Goal: Task Accomplishment & Management: Use online tool/utility

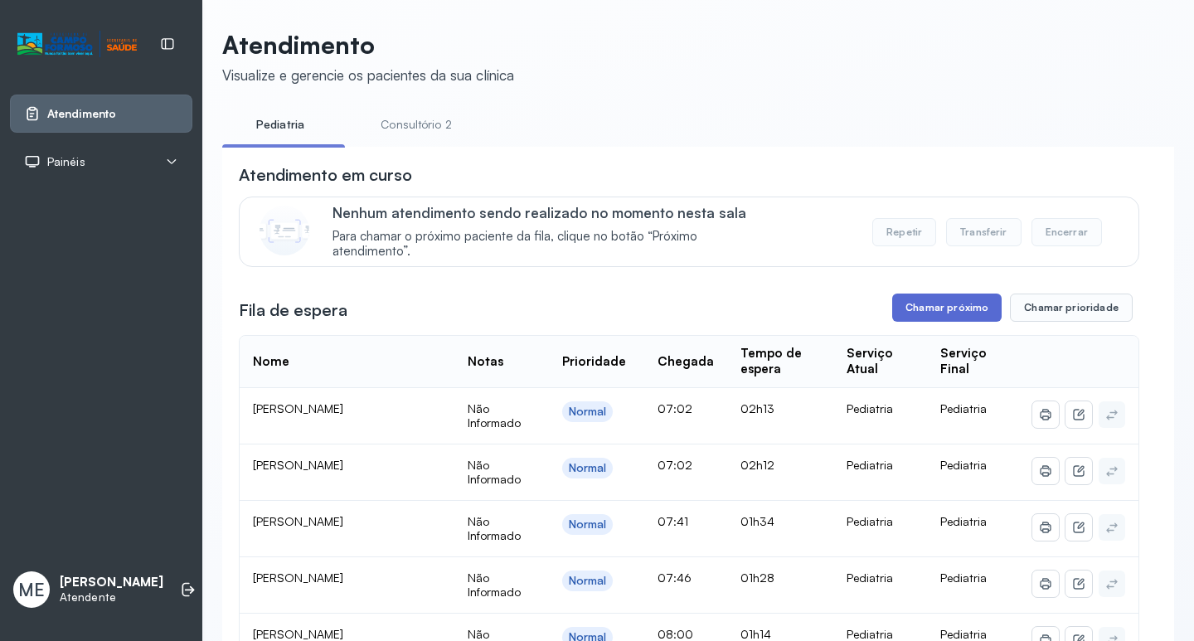
click at [944, 313] on button "Chamar próximo" at bounding box center [946, 308] width 109 height 28
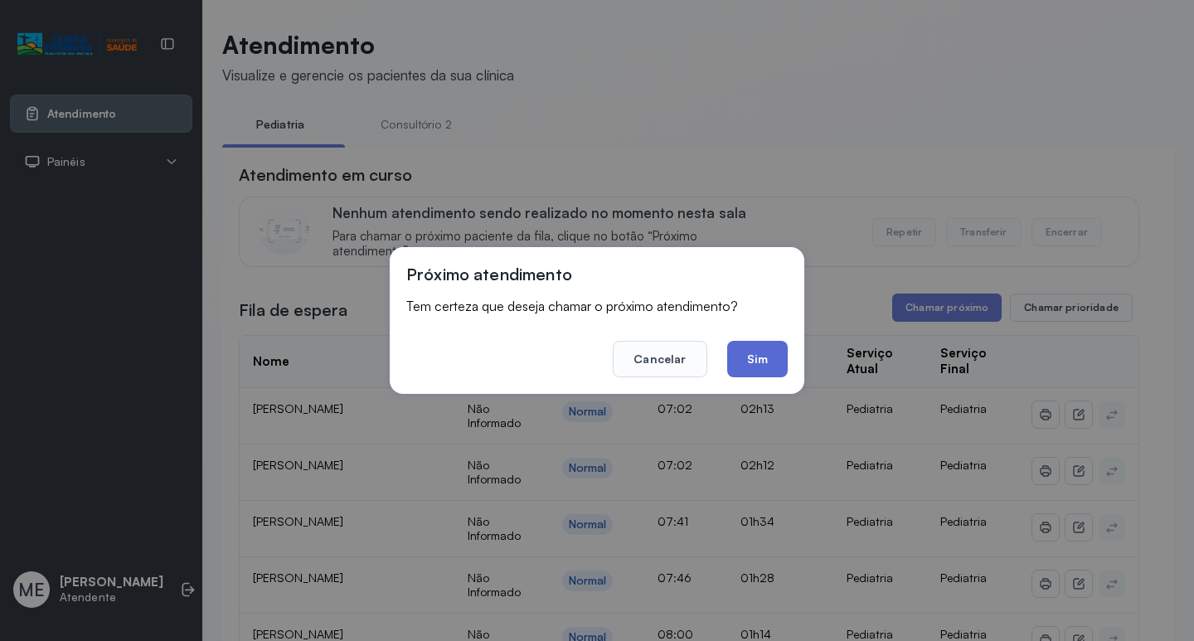
click at [761, 347] on button "Sim" at bounding box center [757, 359] width 61 height 36
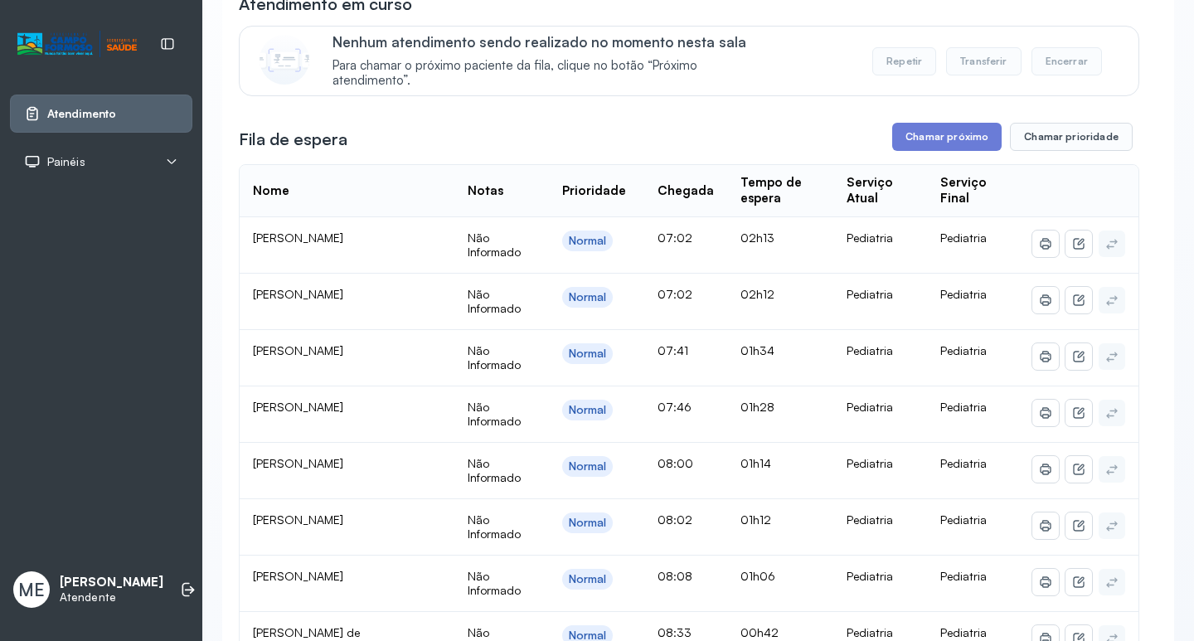
scroll to position [166, 0]
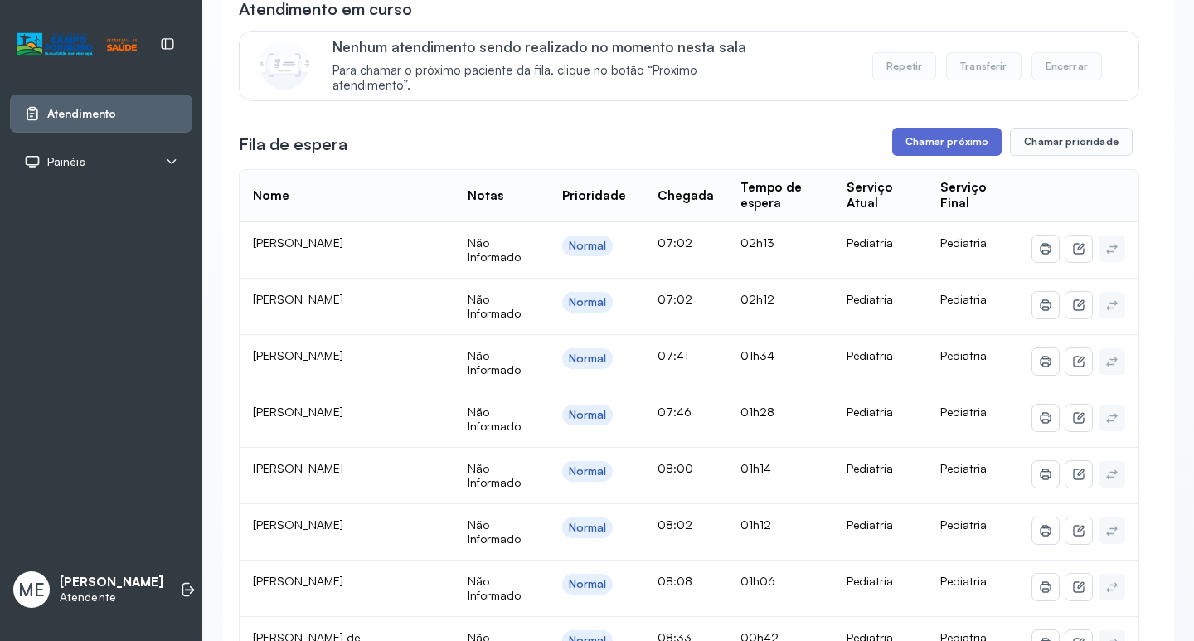
click at [953, 141] on button "Chamar próximo" at bounding box center [946, 142] width 109 height 28
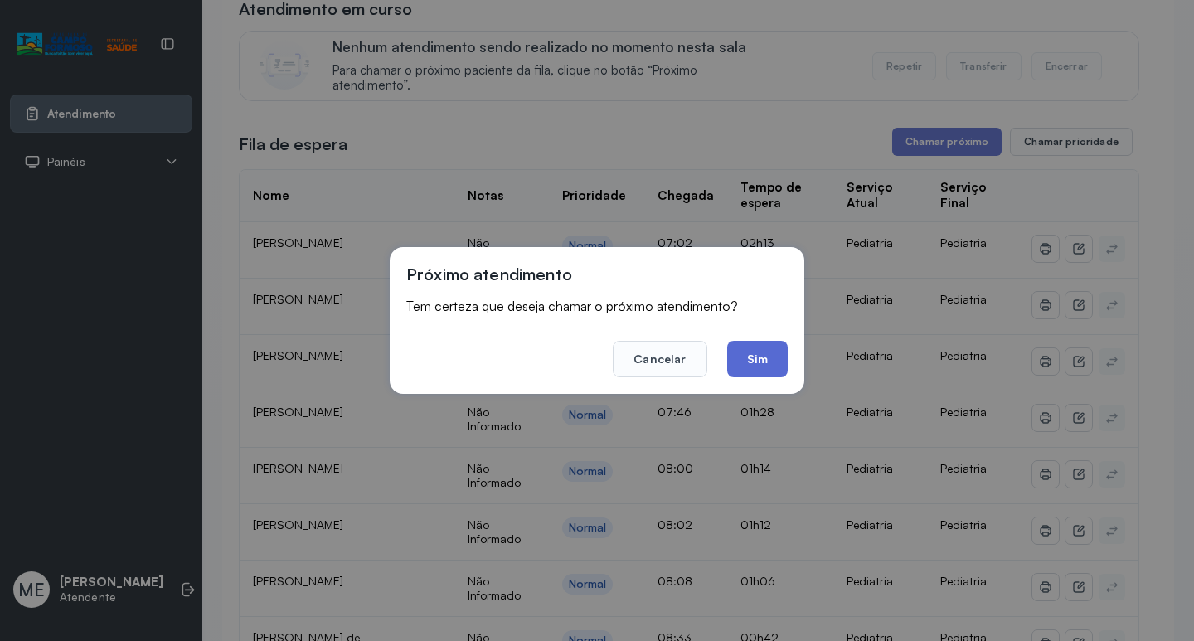
click at [727, 361] on button "Sim" at bounding box center [757, 359] width 61 height 36
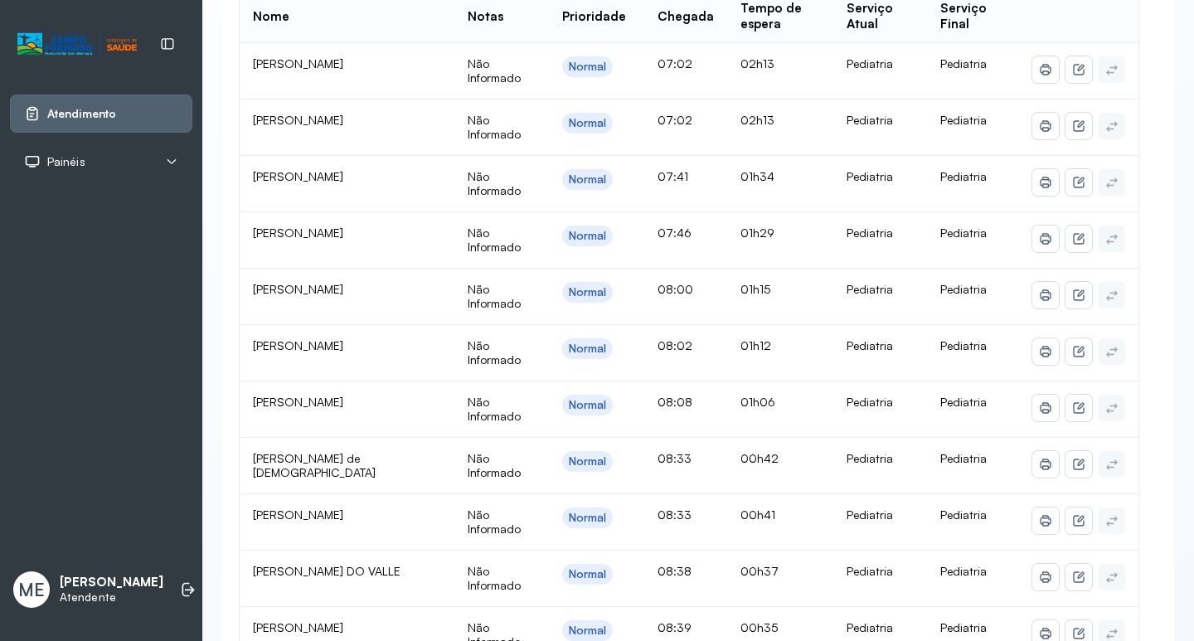
scroll to position [249, 0]
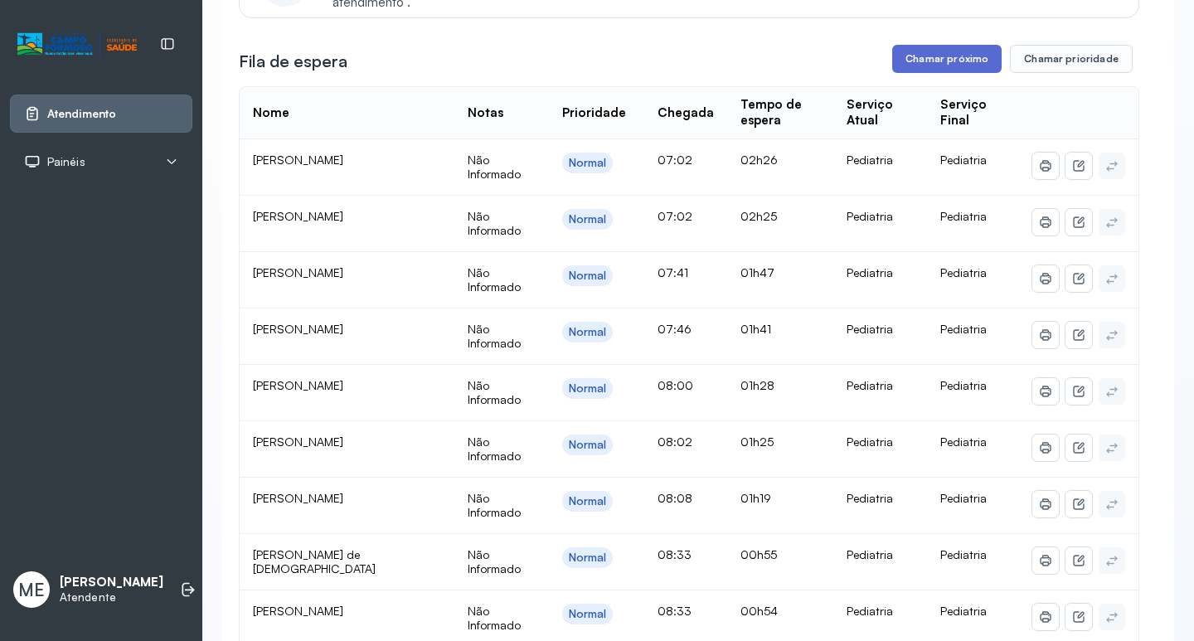
click at [944, 65] on button "Chamar próximo" at bounding box center [946, 59] width 109 height 28
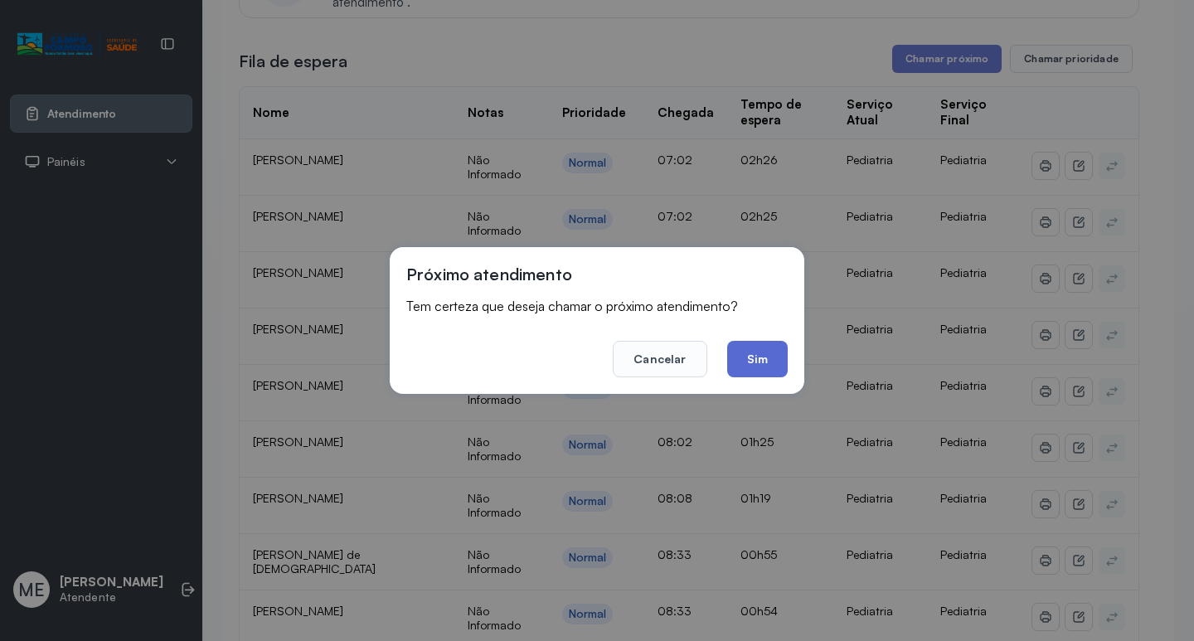
click at [746, 373] on button "Sim" at bounding box center [757, 359] width 61 height 36
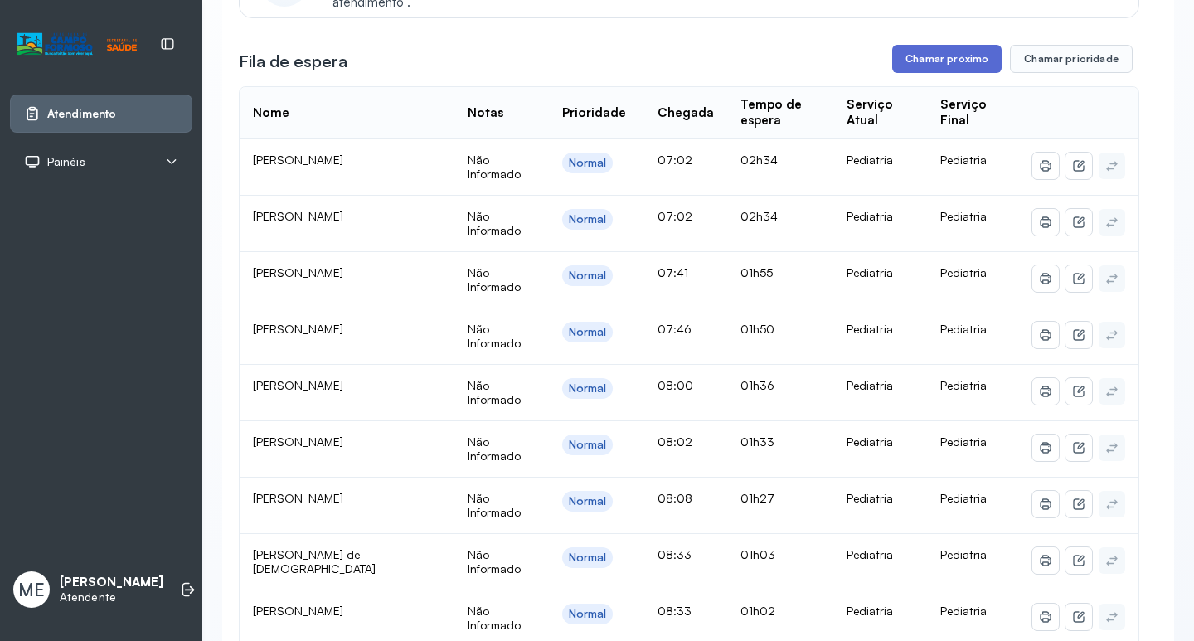
click at [915, 62] on button "Chamar próximo" at bounding box center [946, 59] width 109 height 28
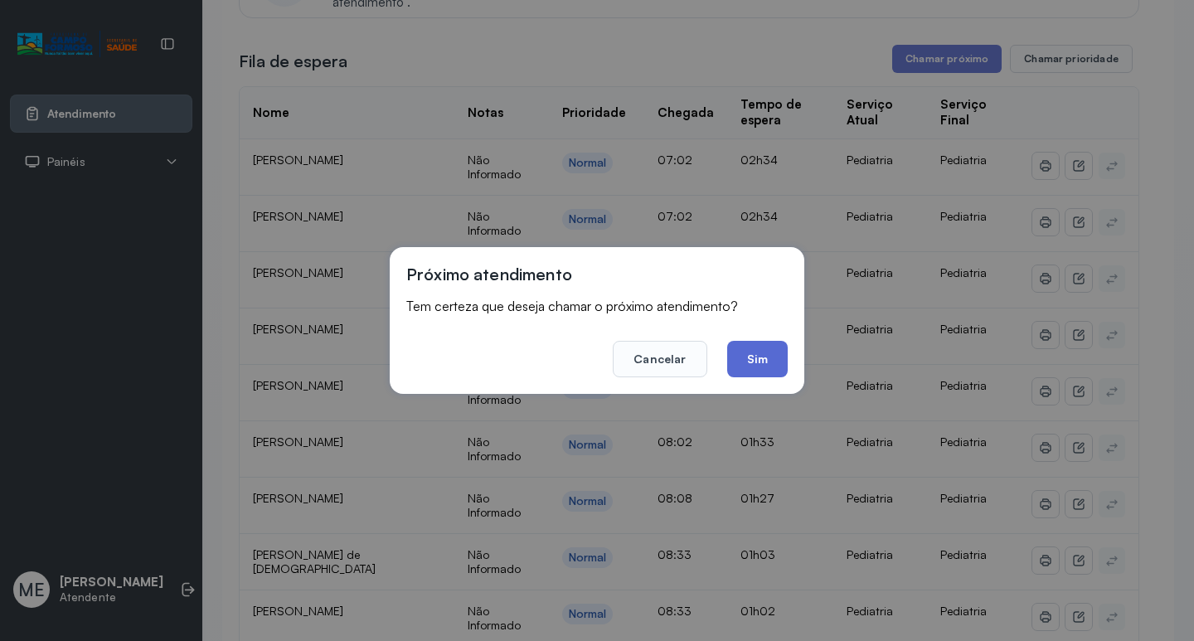
click at [743, 357] on button "Sim" at bounding box center [757, 359] width 61 height 36
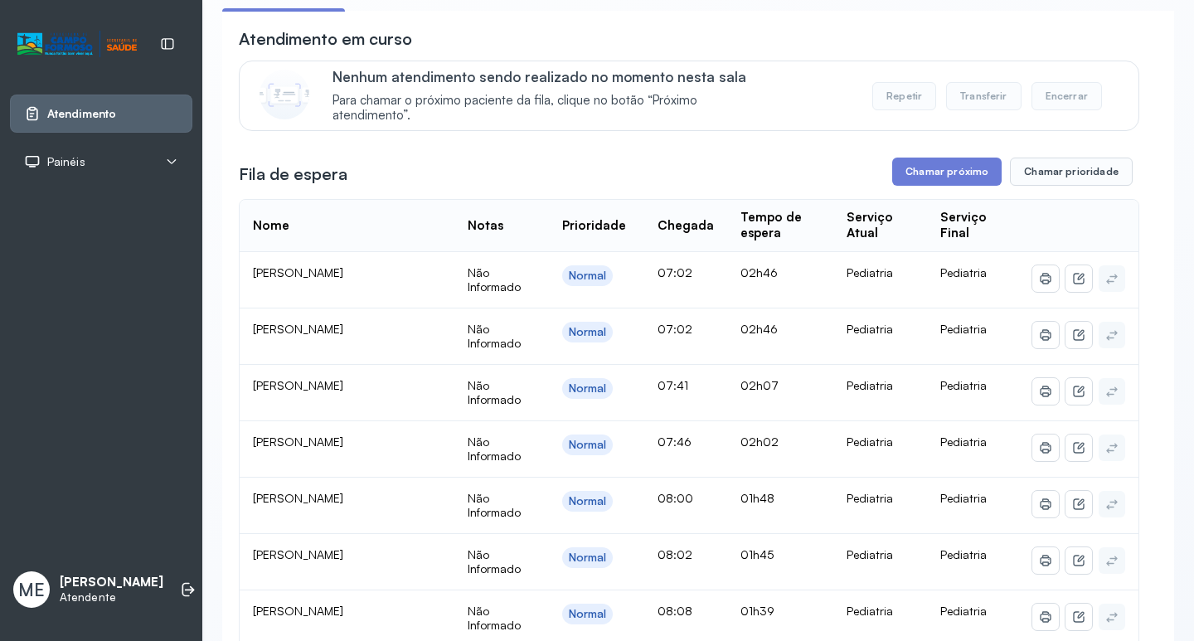
scroll to position [83, 0]
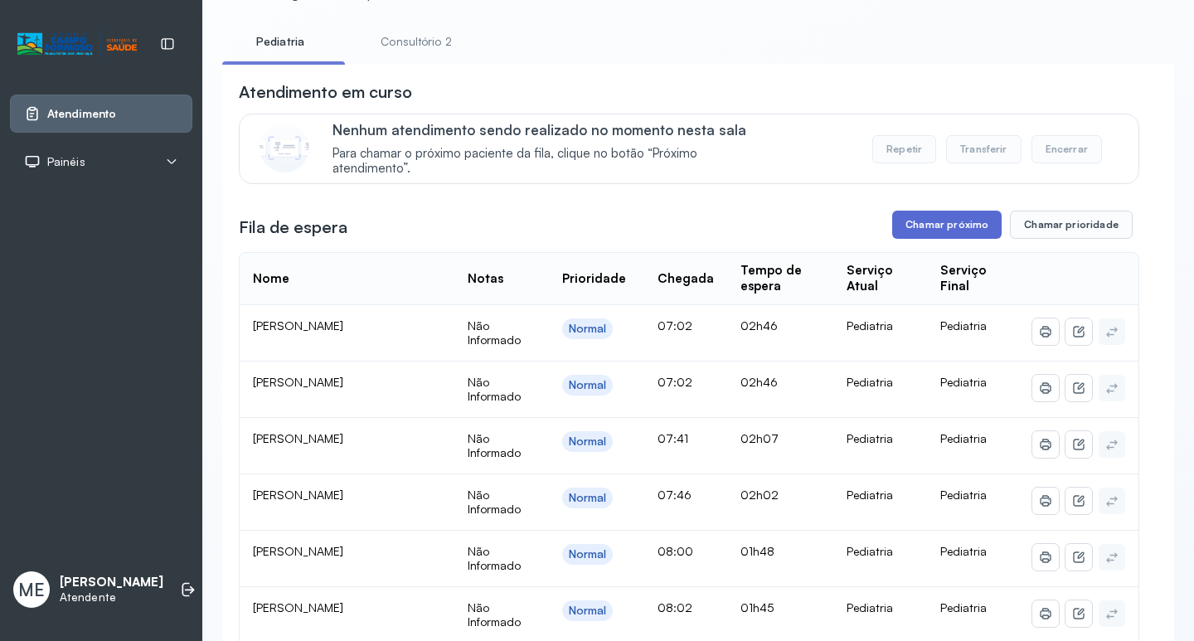
click at [917, 224] on button "Chamar próximo" at bounding box center [946, 225] width 109 height 28
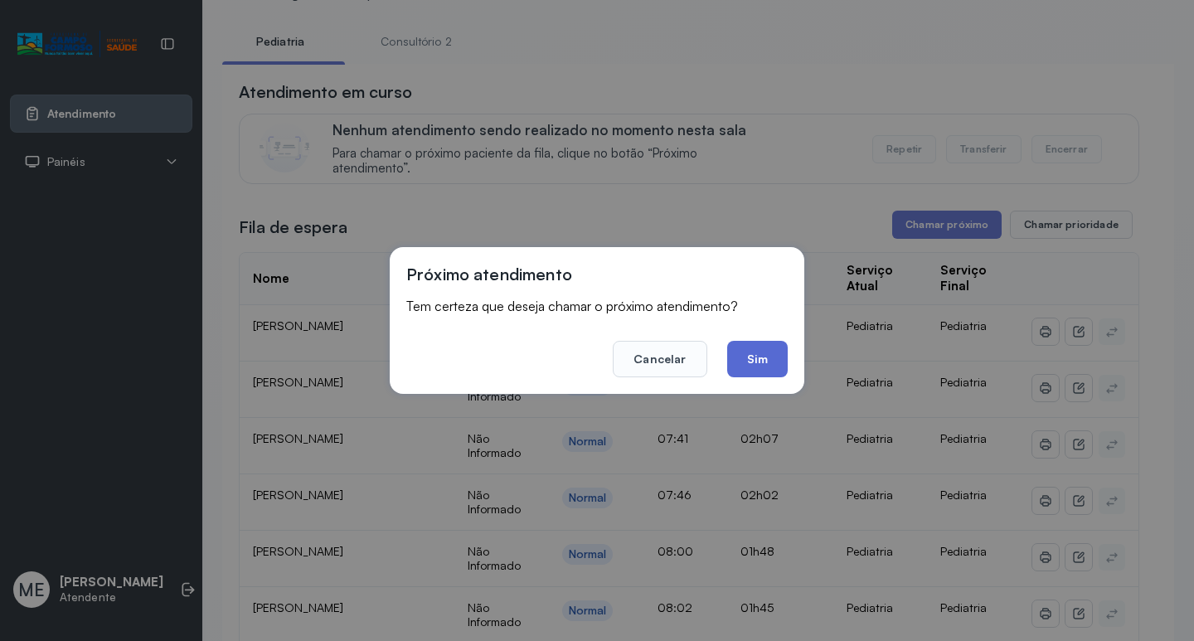
click at [757, 365] on button "Sim" at bounding box center [757, 359] width 61 height 36
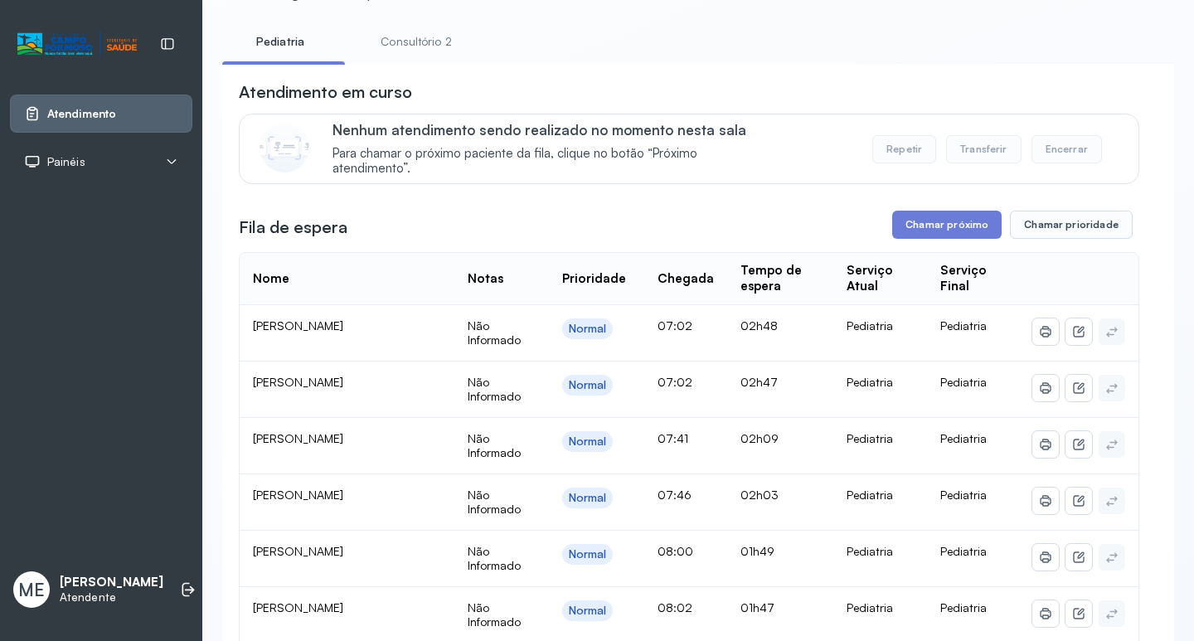
click at [903, 156] on button "Repetir" at bounding box center [904, 149] width 64 height 28
click at [888, 158] on button "Repetir" at bounding box center [904, 149] width 64 height 28
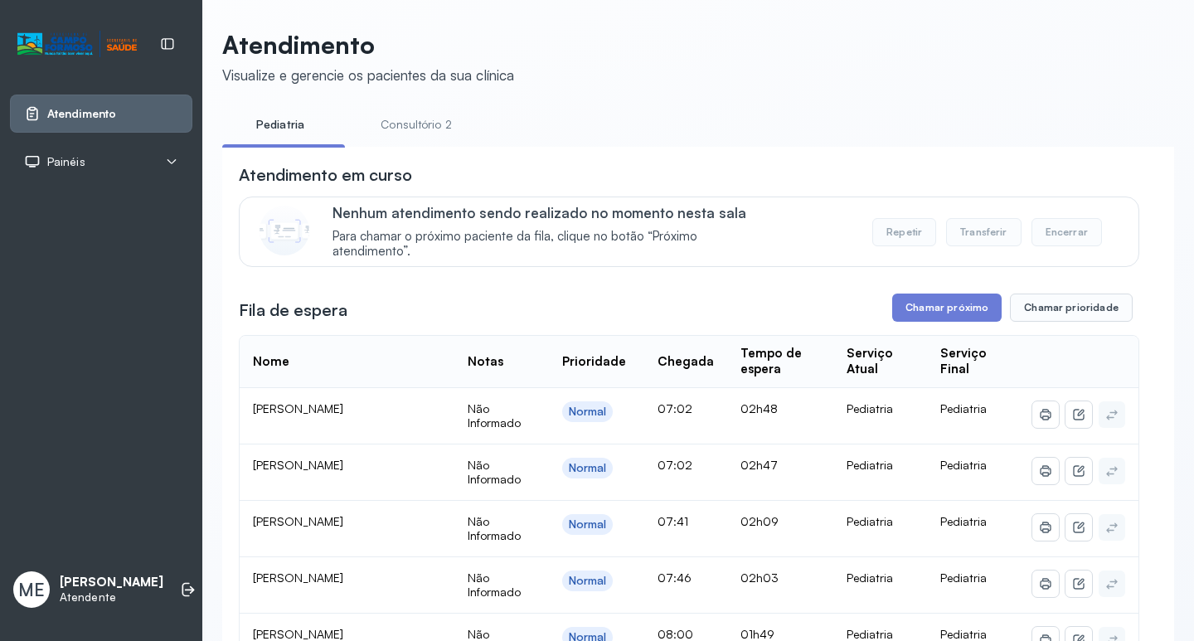
click at [887, 232] on button "Repetir" at bounding box center [904, 232] width 64 height 28
click at [935, 318] on button "Chamar próximo" at bounding box center [946, 308] width 109 height 28
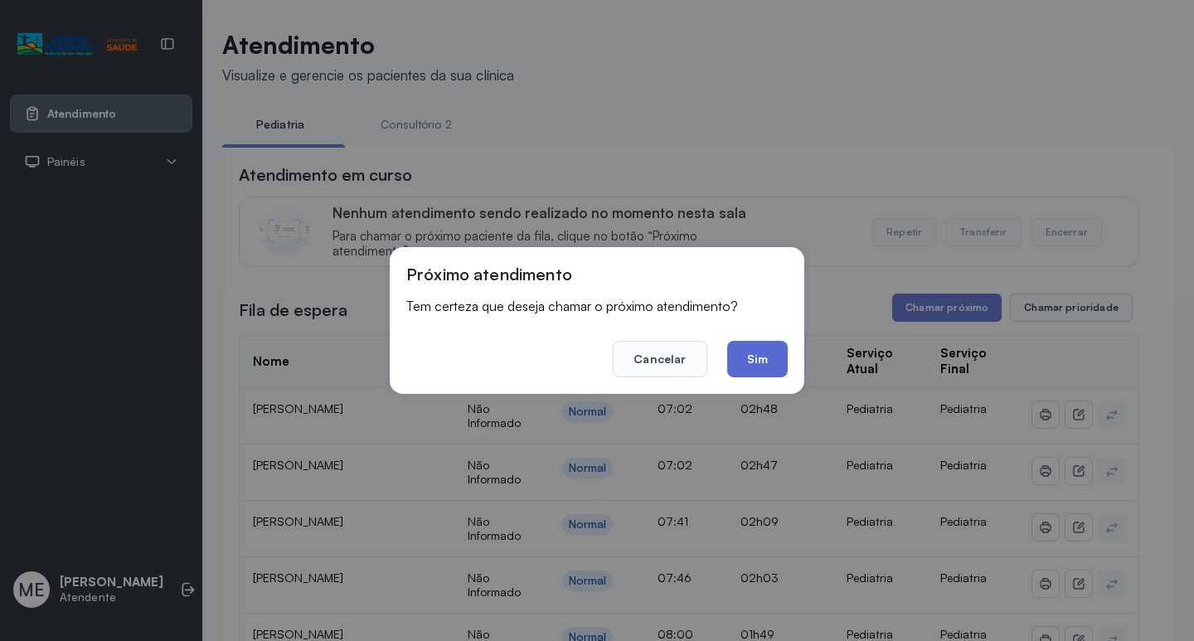
click at [774, 367] on button "Sim" at bounding box center [757, 359] width 61 height 36
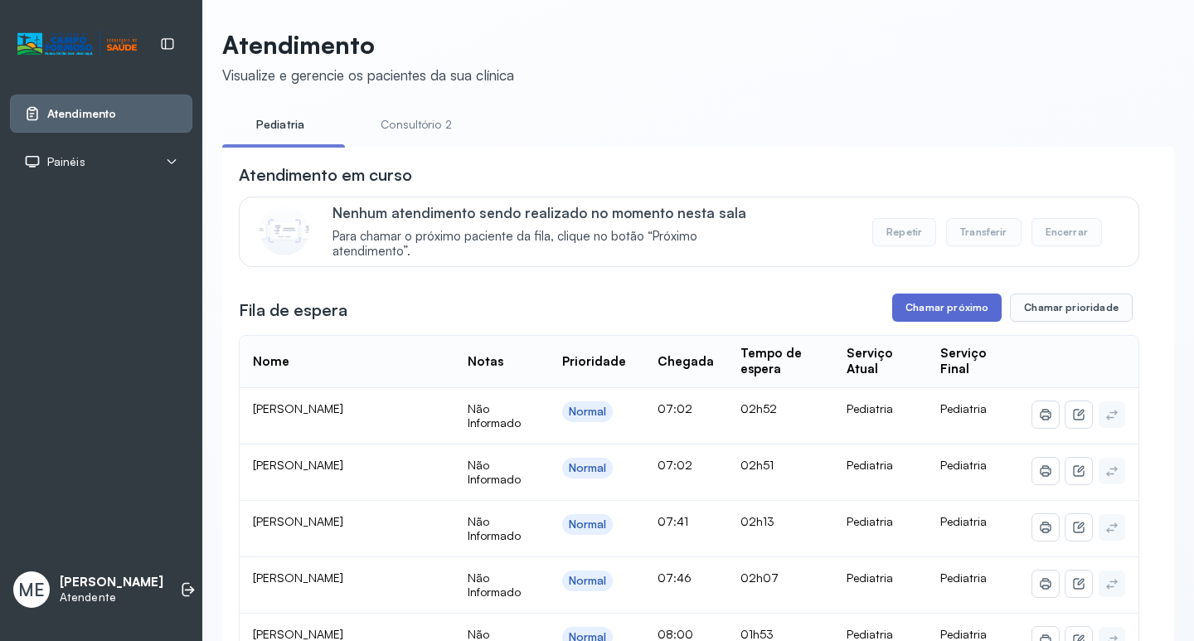
click at [893, 308] on button "Chamar próximo" at bounding box center [946, 308] width 109 height 28
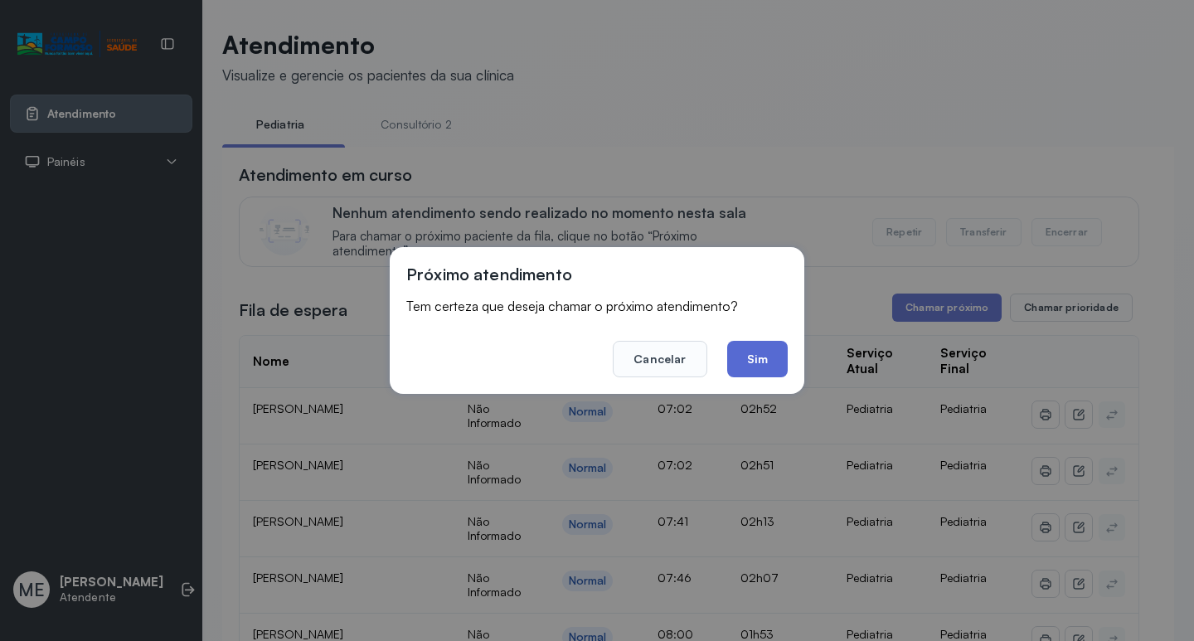
click at [729, 361] on button "Sim" at bounding box center [757, 359] width 61 height 36
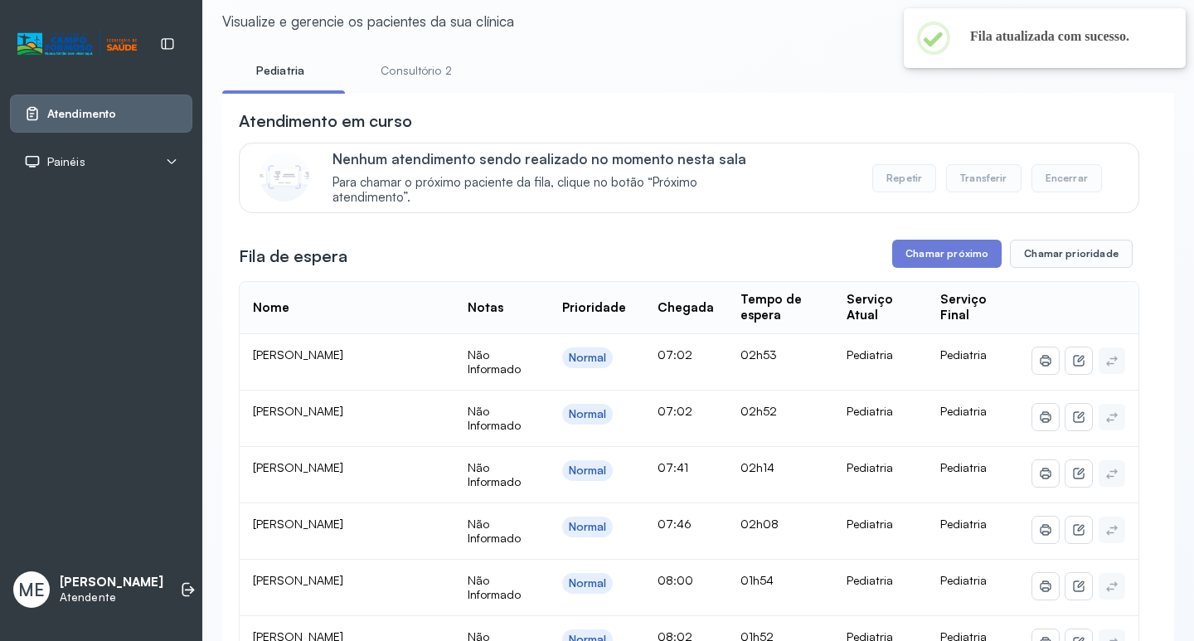
scroll to position [83, 0]
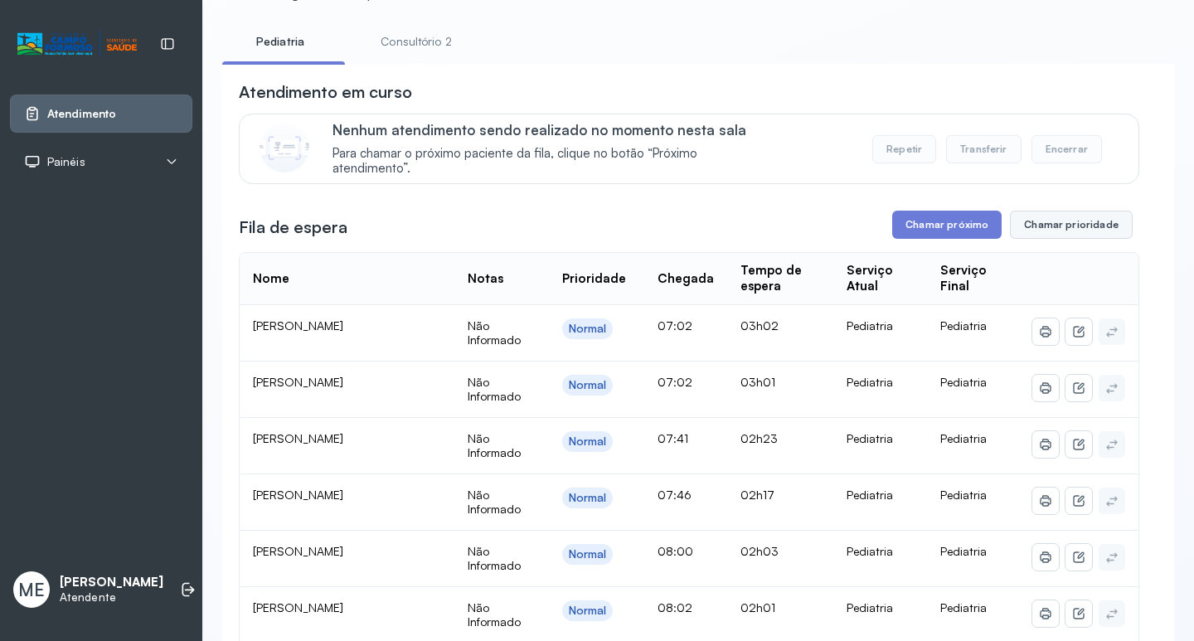
click at [1062, 233] on button "Chamar prioridade" at bounding box center [1071, 225] width 123 height 28
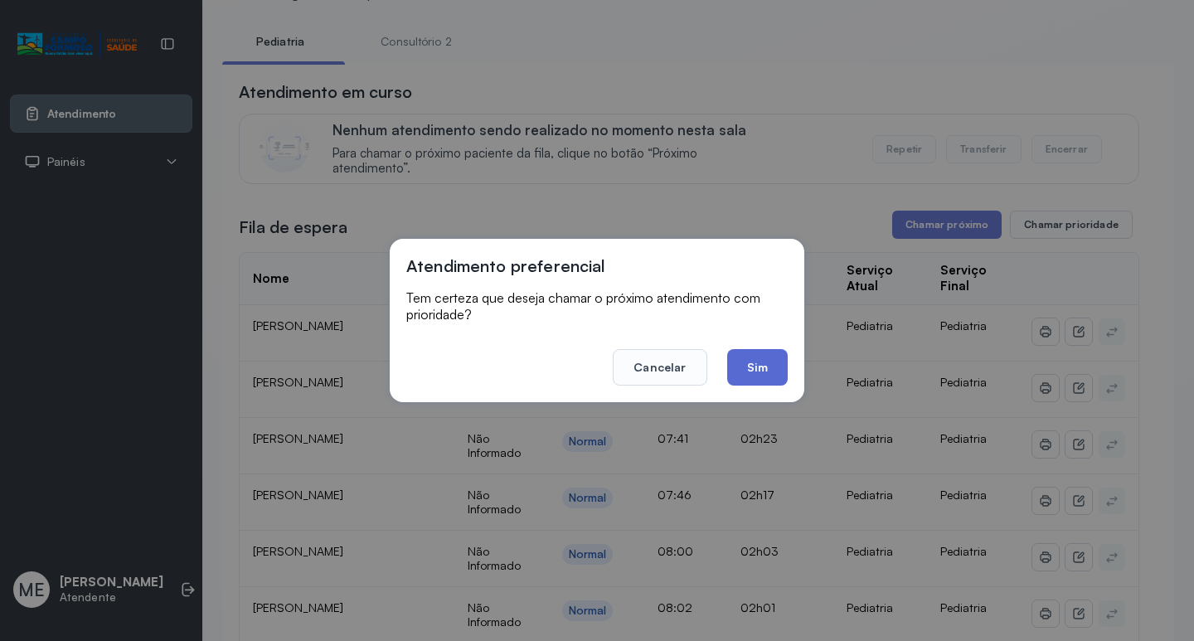
click at [745, 365] on button "Sim" at bounding box center [757, 367] width 61 height 36
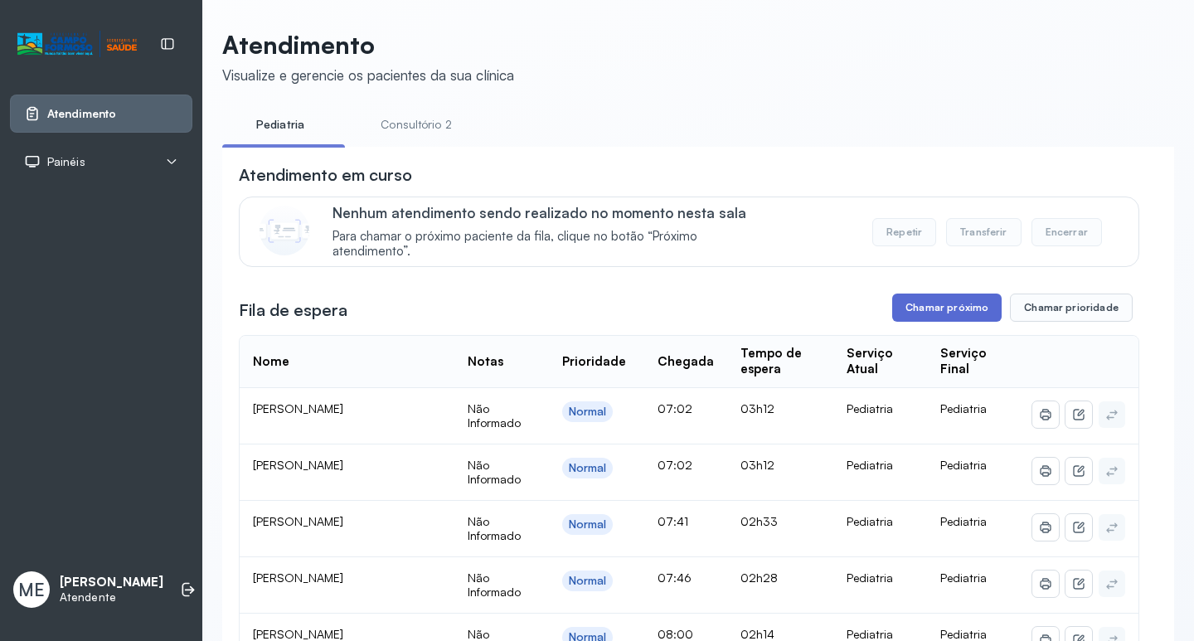
click at [903, 322] on button "Chamar próximo" at bounding box center [946, 308] width 109 height 28
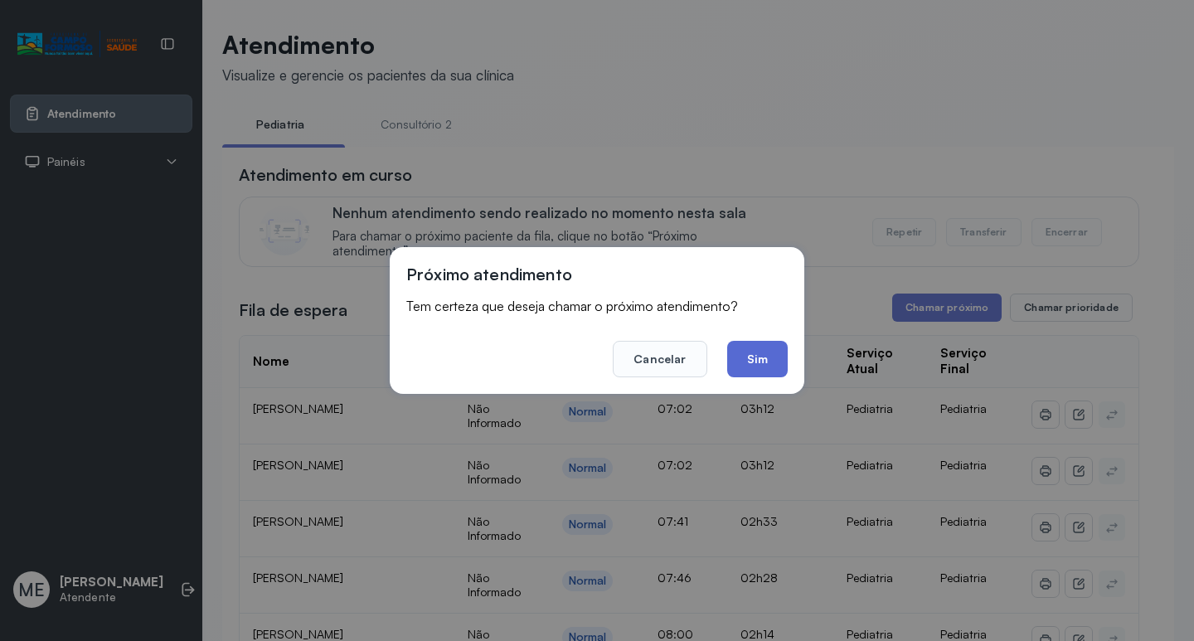
click at [775, 372] on button "Sim" at bounding box center [757, 359] width 61 height 36
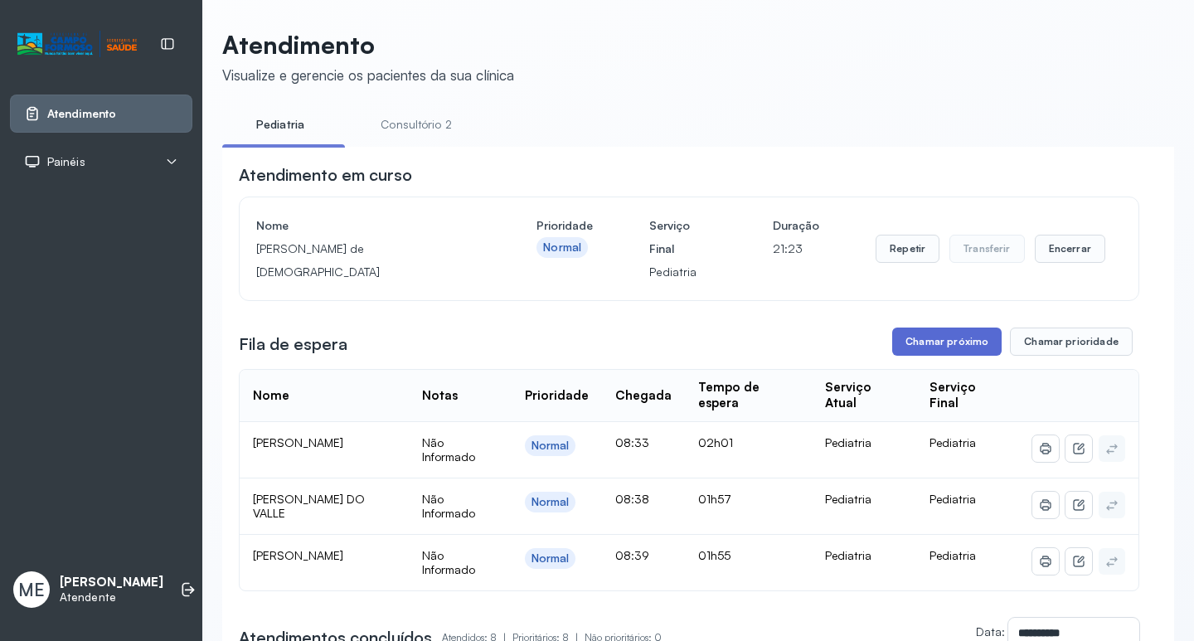
click at [915, 337] on button "Chamar próximo" at bounding box center [946, 342] width 109 height 28
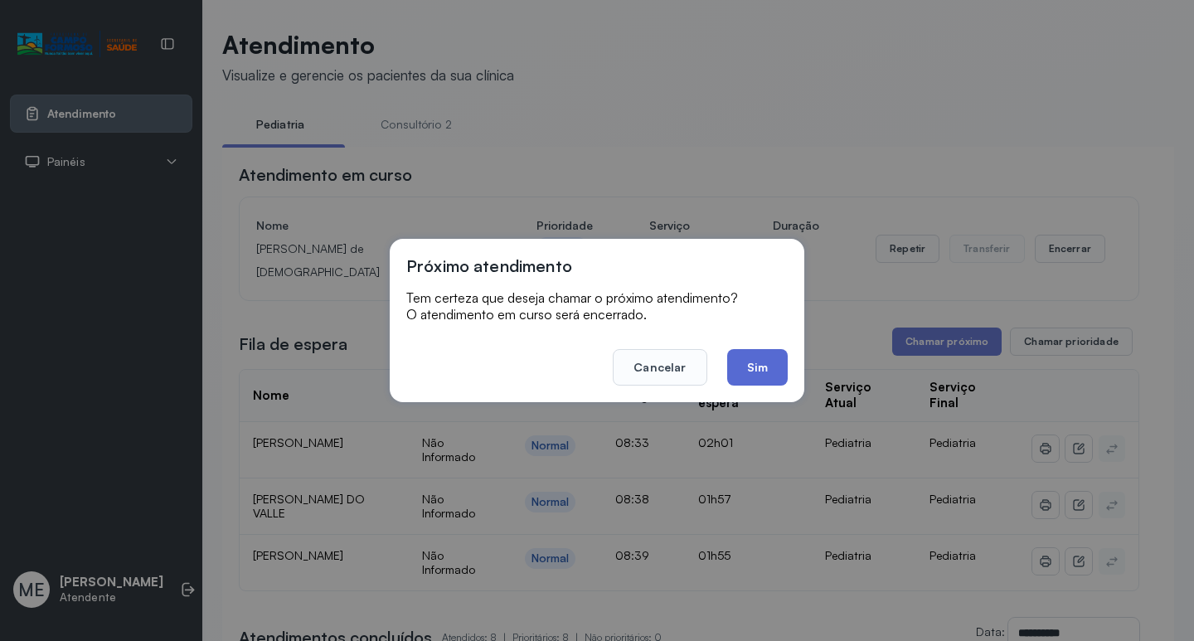
click at [745, 364] on button "Sim" at bounding box center [757, 367] width 61 height 36
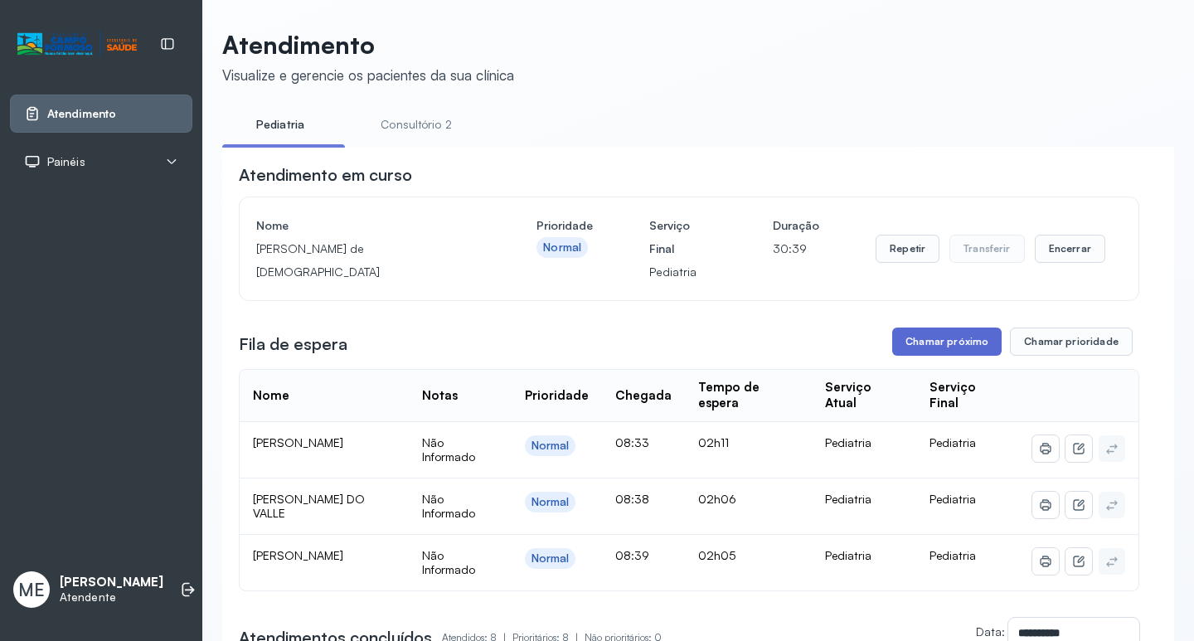
click at [913, 350] on button "Chamar próximo" at bounding box center [946, 342] width 109 height 28
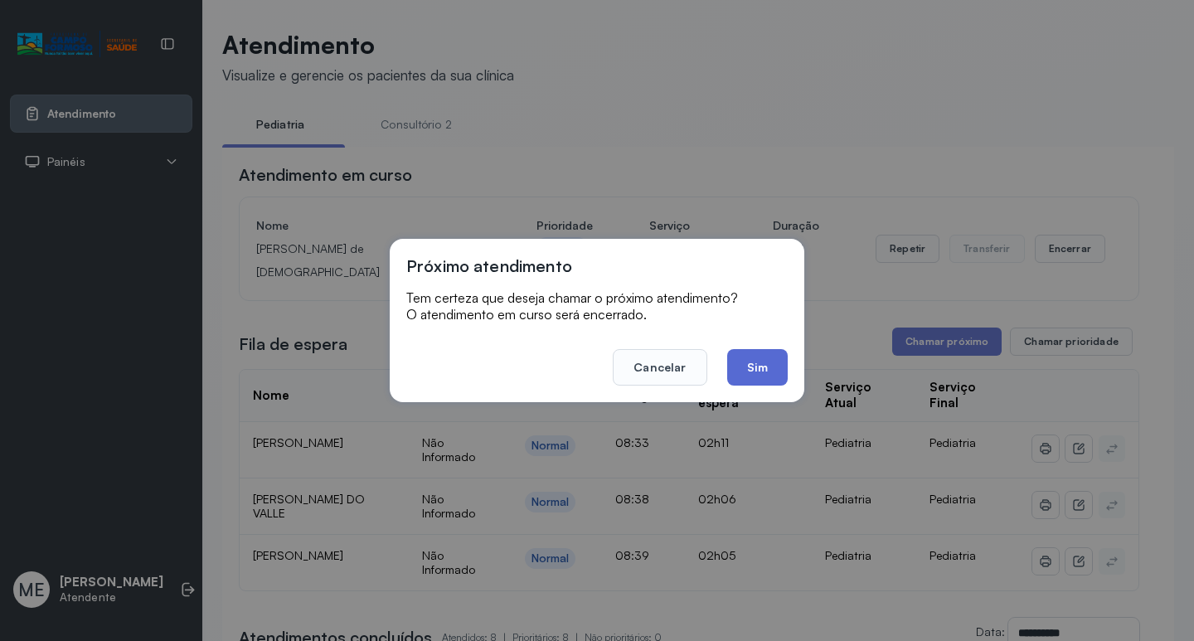
click at [765, 355] on button "Sim" at bounding box center [757, 367] width 61 height 36
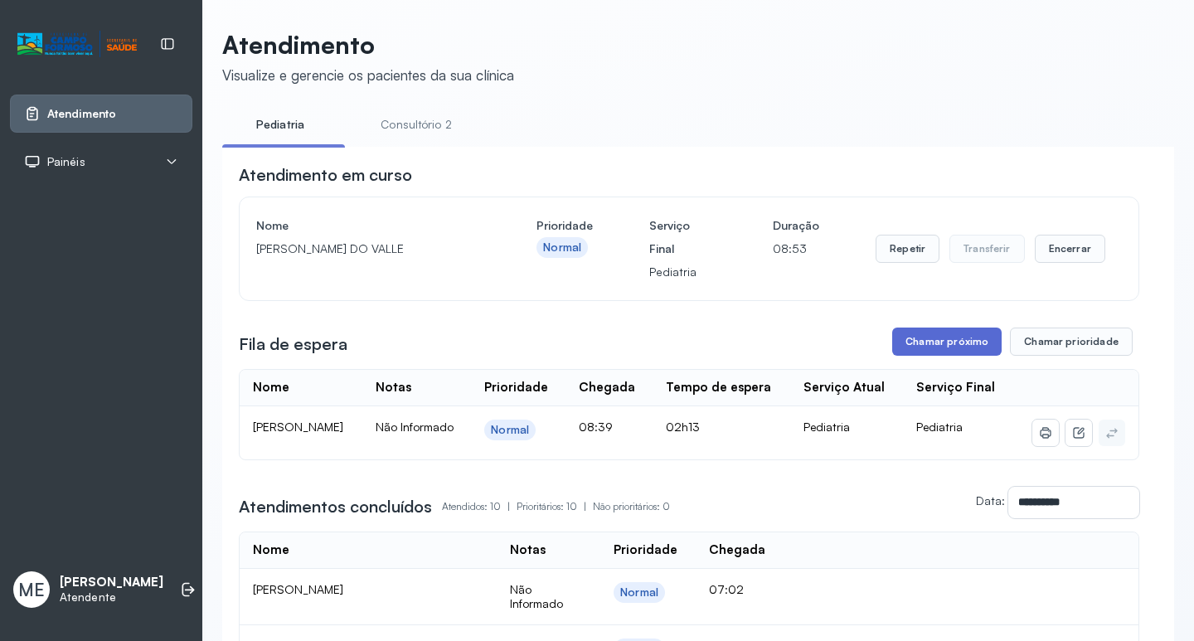
click at [917, 352] on button "Chamar próximo" at bounding box center [946, 342] width 109 height 28
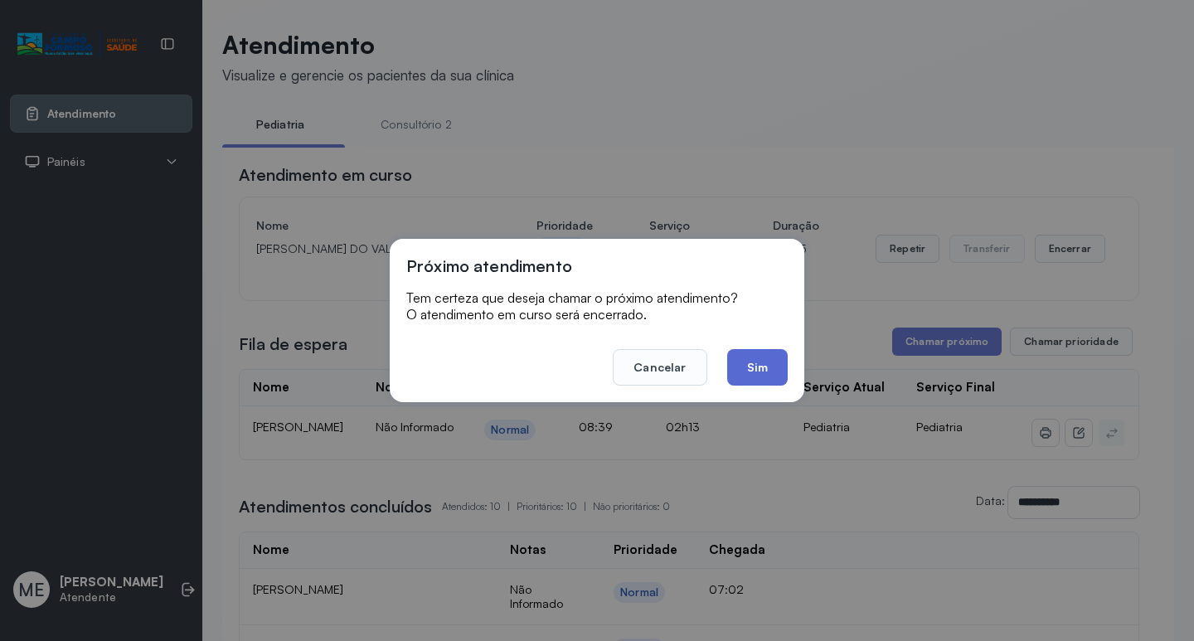
click at [751, 362] on button "Sim" at bounding box center [757, 367] width 61 height 36
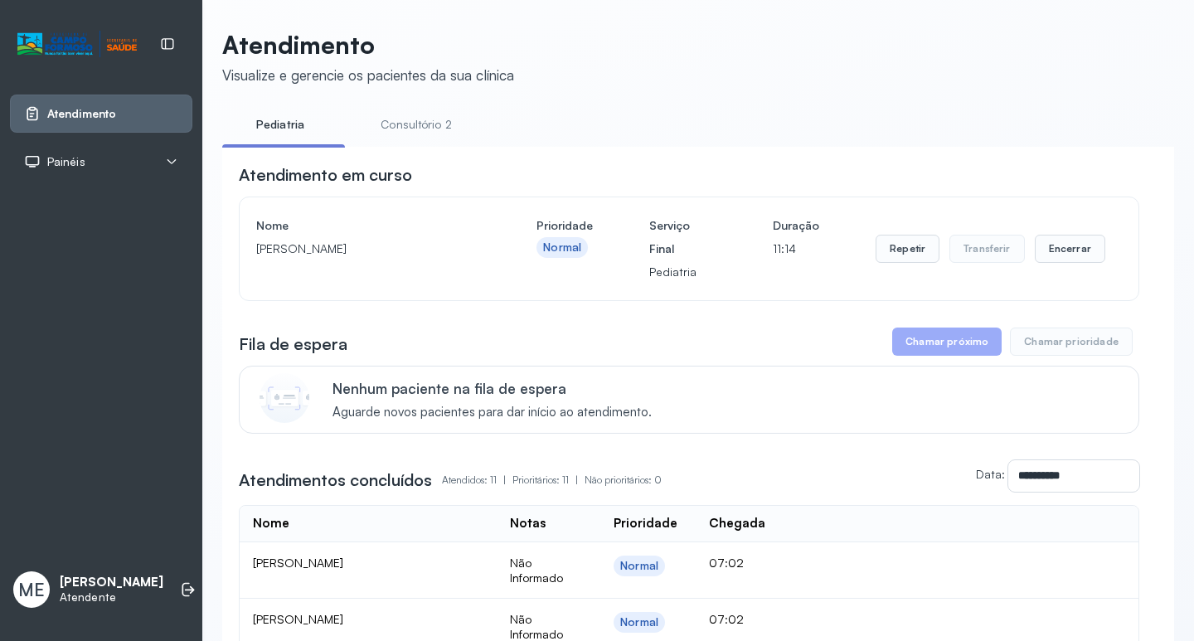
click at [920, 356] on button "Chamar próximo" at bounding box center [946, 342] width 109 height 28
click at [899, 334] on button "Chamar próximo" at bounding box center [946, 342] width 109 height 28
click at [910, 346] on button "Chamar próximo" at bounding box center [946, 342] width 109 height 28
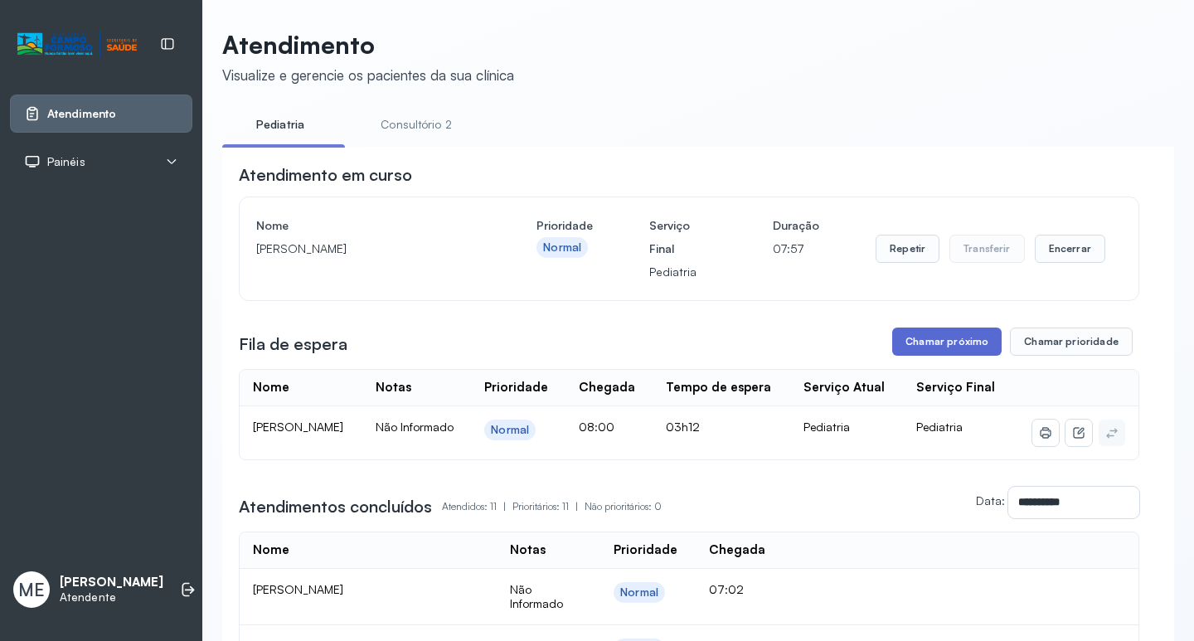
click at [900, 351] on button "Chamar próximo" at bounding box center [946, 342] width 109 height 28
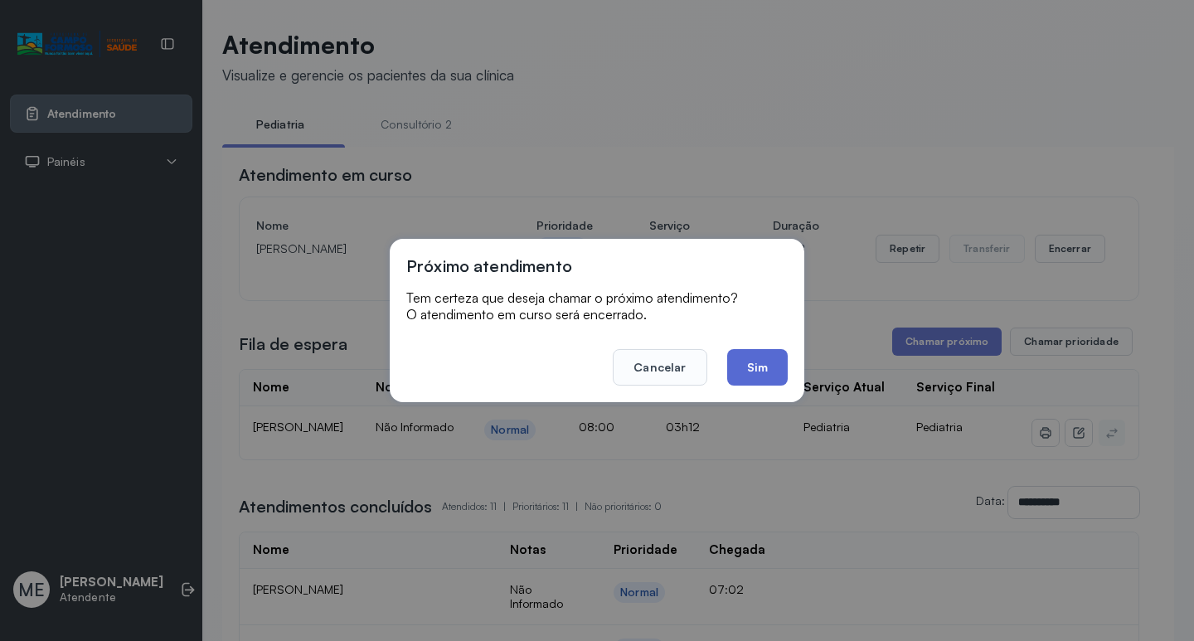
click at [769, 382] on button "Sim" at bounding box center [757, 367] width 61 height 36
